Goal: Task Accomplishment & Management: Manage account settings

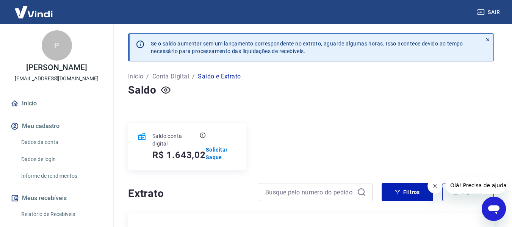
scroll to position [177, 0]
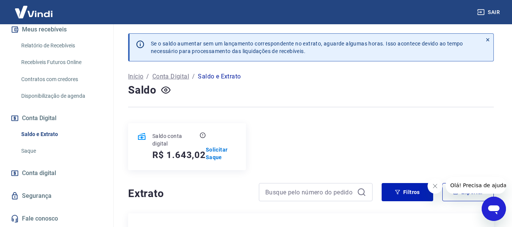
click at [28, 136] on link "Saldo e Extrato" at bounding box center [61, 135] width 86 height 16
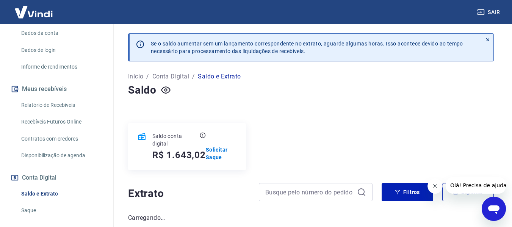
scroll to position [101, 0]
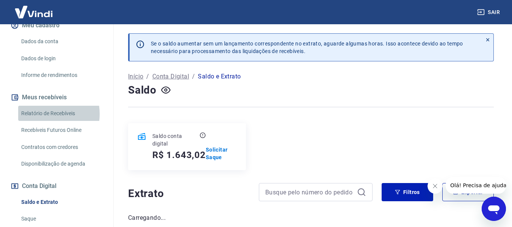
click at [42, 121] on link "Relatório de Recebíveis" at bounding box center [61, 114] width 86 height 16
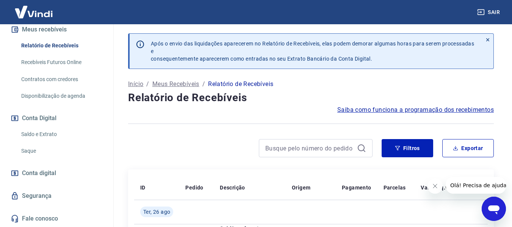
scroll to position [177, 0]
click at [45, 133] on link "Saldo e Extrato" at bounding box center [61, 135] width 86 height 16
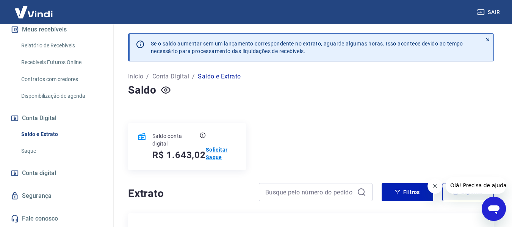
click at [213, 151] on p "Solicitar Saque" at bounding box center [221, 153] width 31 height 15
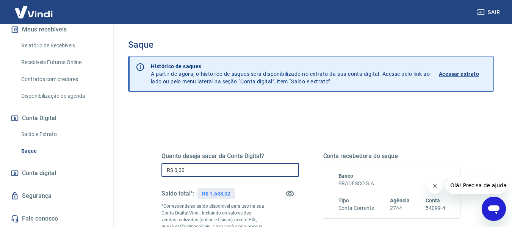
drag, startPoint x: 194, startPoint y: 175, endPoint x: 146, endPoint y: 168, distance: 48.3
click at [146, 168] on div "Quanto deseja sacar da Conta Digital? R$ 0,00 ​ Saldo total*: R$ 1.643,02 *Corr…" at bounding box center [310, 210] width 335 height 183
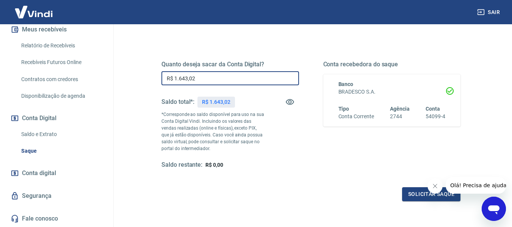
scroll to position [76, 0]
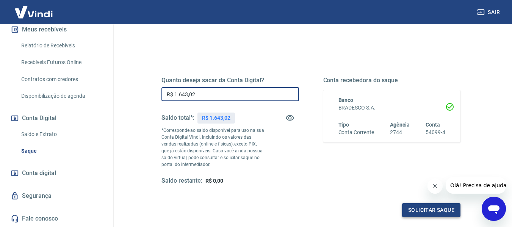
type input "R$ 1.643,02"
click at [431, 210] on button "Solicitar saque" at bounding box center [431, 210] width 58 height 14
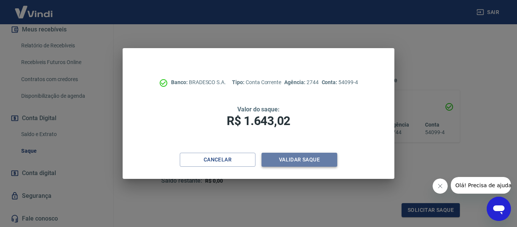
click at [302, 161] on button "Validar saque" at bounding box center [300, 160] width 76 height 14
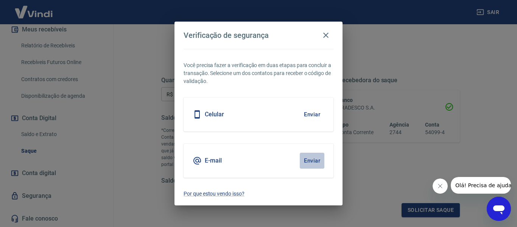
click at [310, 160] on button "Enviar" at bounding box center [312, 161] width 25 height 16
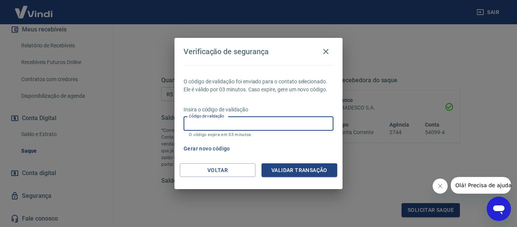
click at [253, 125] on input "Código de validação" at bounding box center [259, 124] width 150 height 14
type input "301907"
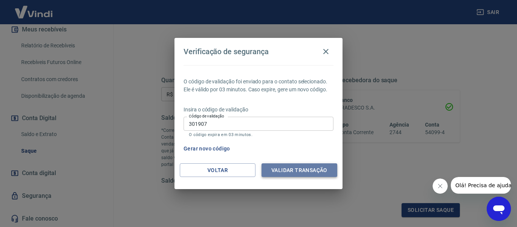
click at [288, 168] on button "Validar transação" at bounding box center [300, 170] width 76 height 14
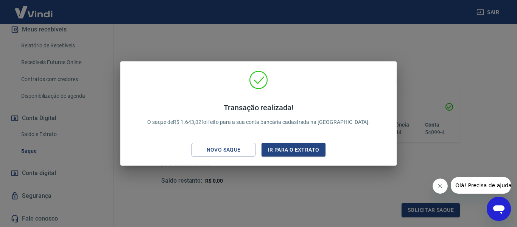
click at [290, 51] on div "Transação realizada! O saque de R$ 1.643,02 foi feito para a sua conta bancária…" at bounding box center [258, 113] width 517 height 227
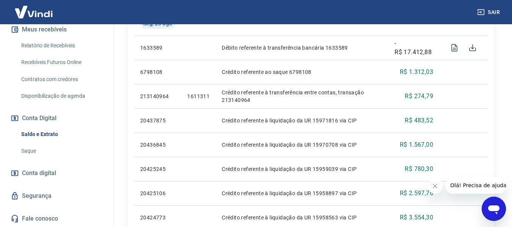
scroll to position [303, 0]
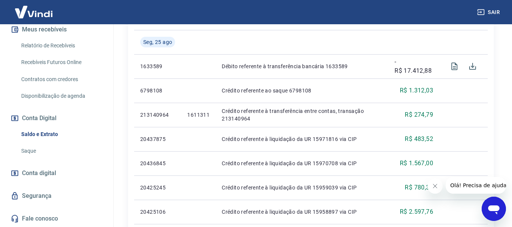
drag, startPoint x: 107, startPoint y: 153, endPoint x: 114, endPoint y: 121, distance: 32.5
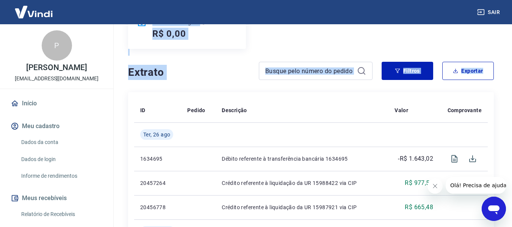
scroll to position [0, 0]
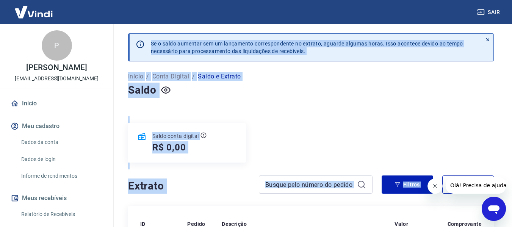
click at [226, 149] on div "Saldo conta digital R$ 0,00" at bounding box center [187, 142] width 118 height 39
